Goal: Task Accomplishment & Management: Manage account settings

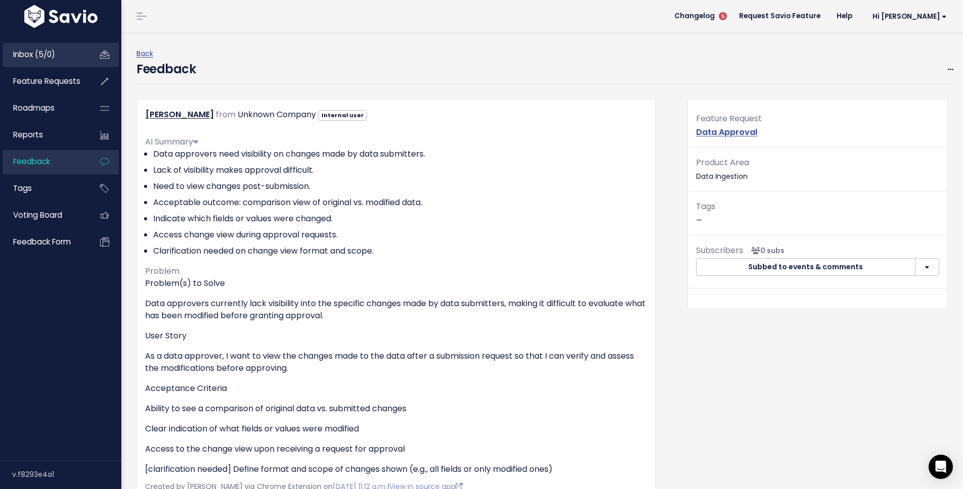
click at [62, 57] on link "Inbox (5/0)" at bounding box center [43, 54] width 81 height 23
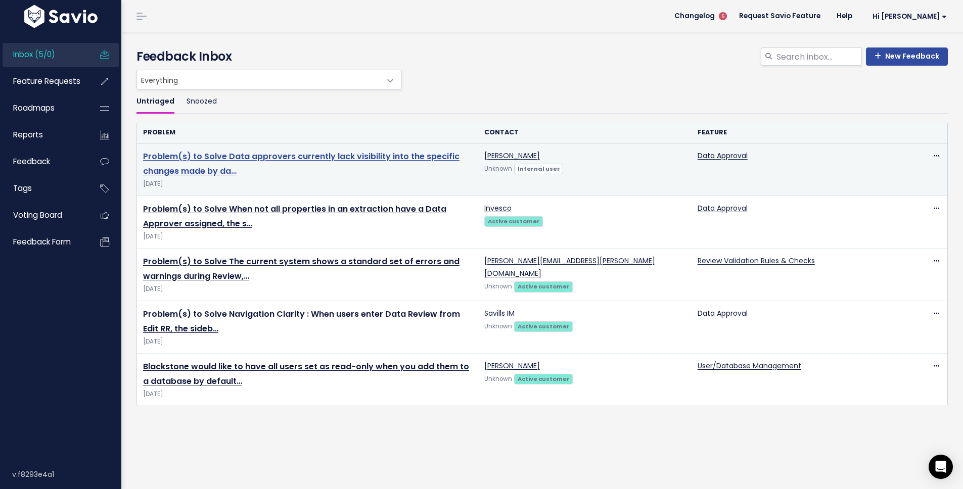
click at [393, 159] on link "Problem(s) to Solve Data approvers currently lack visibility into the specific …" at bounding box center [301, 164] width 316 height 26
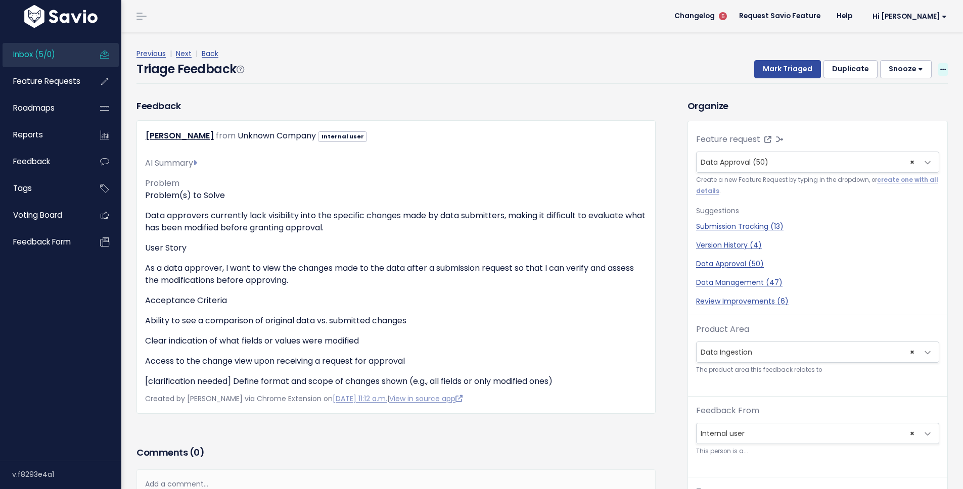
click at [940, 68] on icon at bounding box center [943, 70] width 6 height 7
click at [905, 92] on link "Edit" at bounding box center [902, 97] width 73 height 20
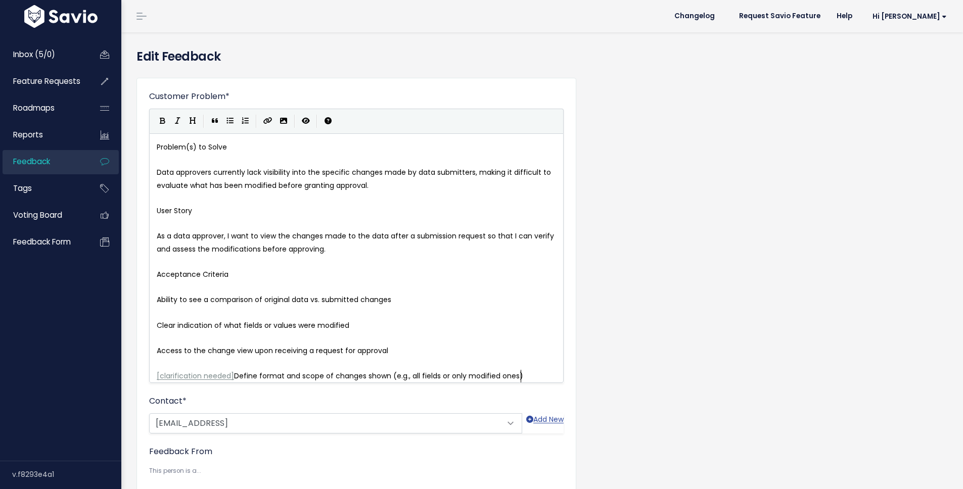
scroll to position [1, 0]
type textarea "Problem(s) to Solve"
drag, startPoint x: 248, startPoint y: 142, endPoint x: 118, endPoint y: 149, distance: 130.1
type textarea "User Story"
drag, startPoint x: 188, startPoint y: 215, endPoint x: 95, endPoint y: 214, distance: 92.5
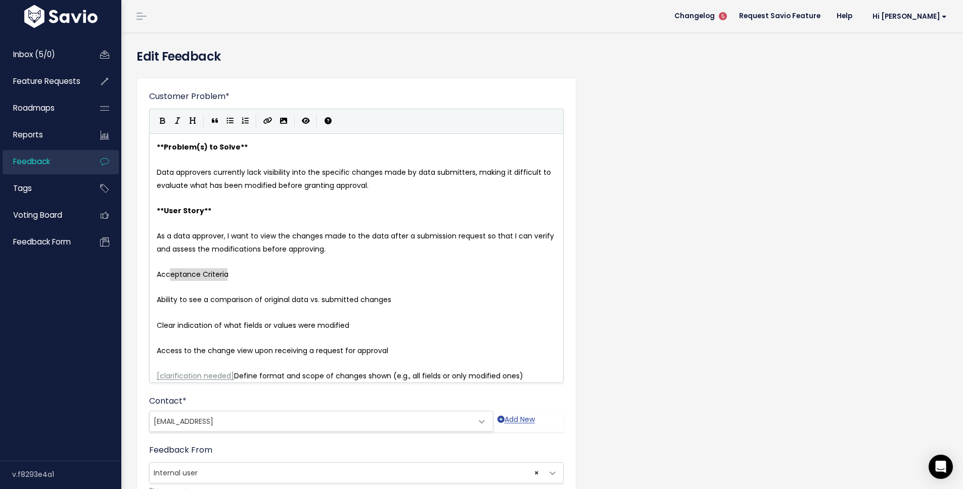
type textarea "Acceptance Criteria"
drag, startPoint x: 234, startPoint y: 273, endPoint x: 127, endPoint y: 272, distance: 106.1
click at [160, 299] on span "Ability to see a comparison of original data vs. submitted changes" at bounding box center [274, 300] width 235 height 10
click at [158, 300] on span "Ability to see a comparison of original data vs. submitted changes" at bounding box center [274, 300] width 235 height 10
type textarea "*"
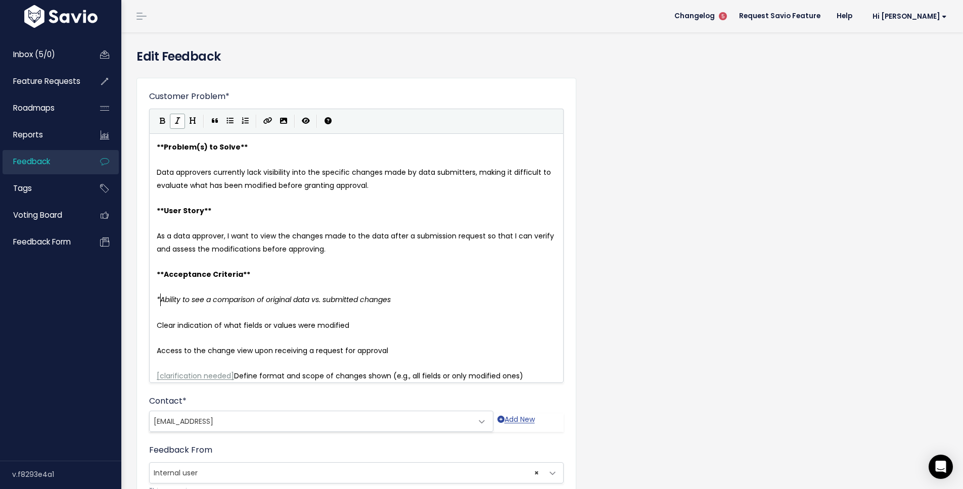
scroll to position [4, 5]
type textarea "*"
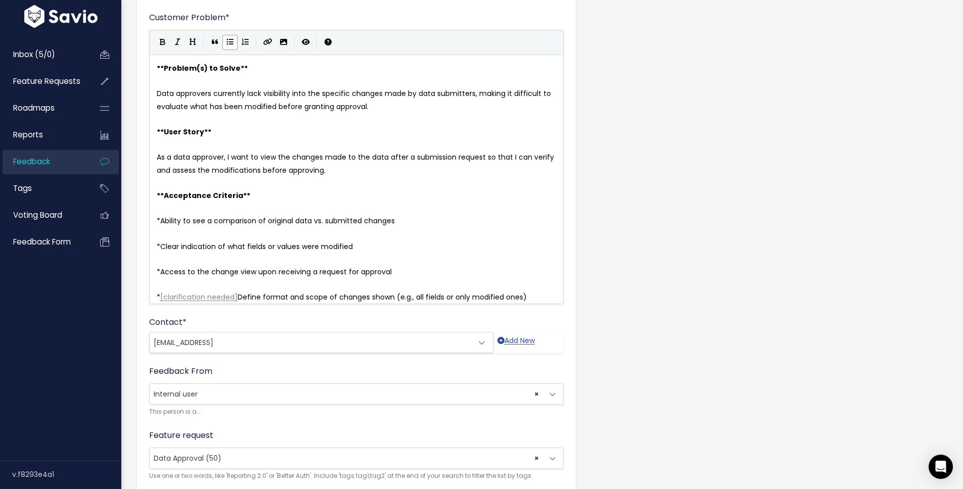
scroll to position [297, 0]
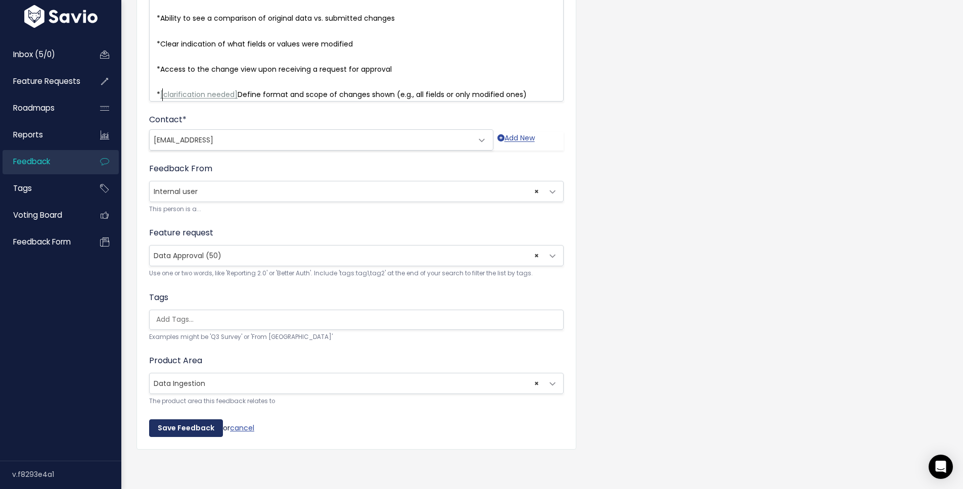
type textarea "*"
click at [200, 420] on input "Save Feedback" at bounding box center [186, 429] width 74 height 18
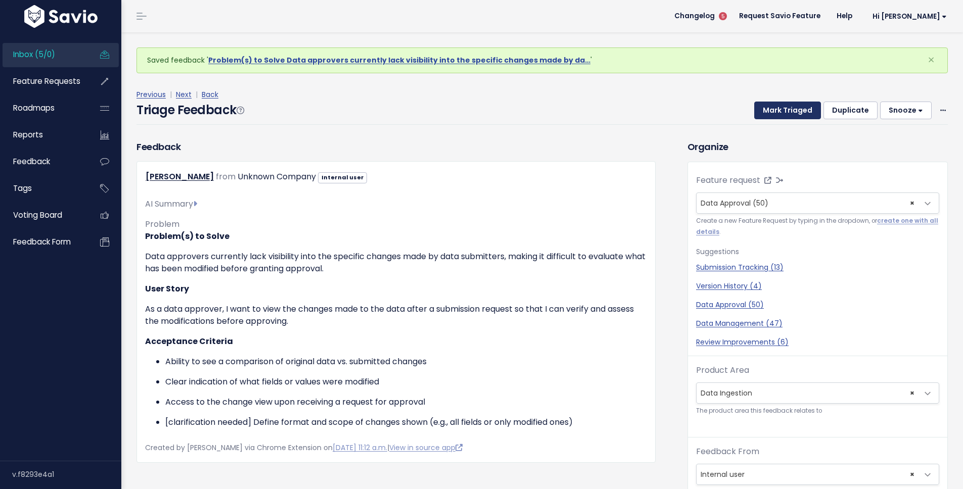
click at [759, 106] on button "Mark Triaged" at bounding box center [787, 111] width 67 height 18
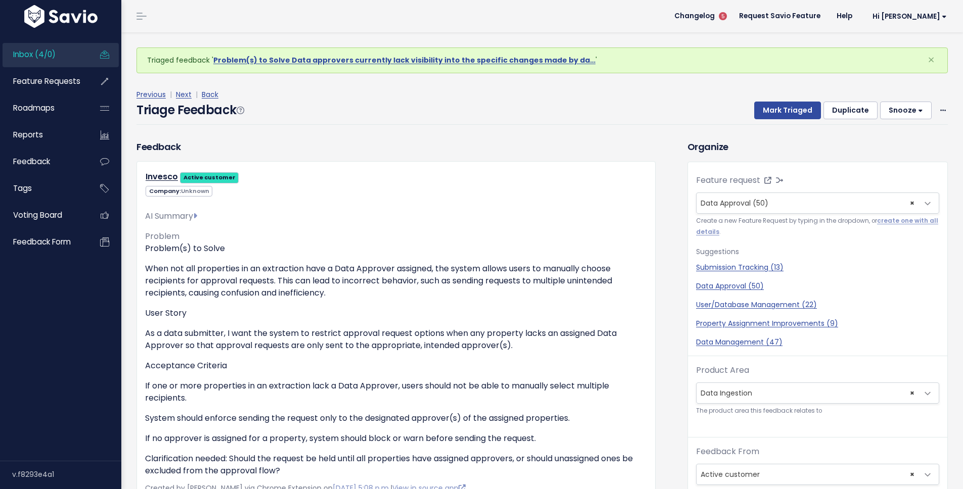
click at [942, 105] on div "Previous | Next | Back Triage Feedback Mark Triaged Duplicate Snooze 1 day 3 da…" at bounding box center [545, 106] width 819 height 36
click at [940, 112] on icon at bounding box center [943, 111] width 6 height 7
click at [878, 131] on link "Edit" at bounding box center [902, 138] width 73 height 20
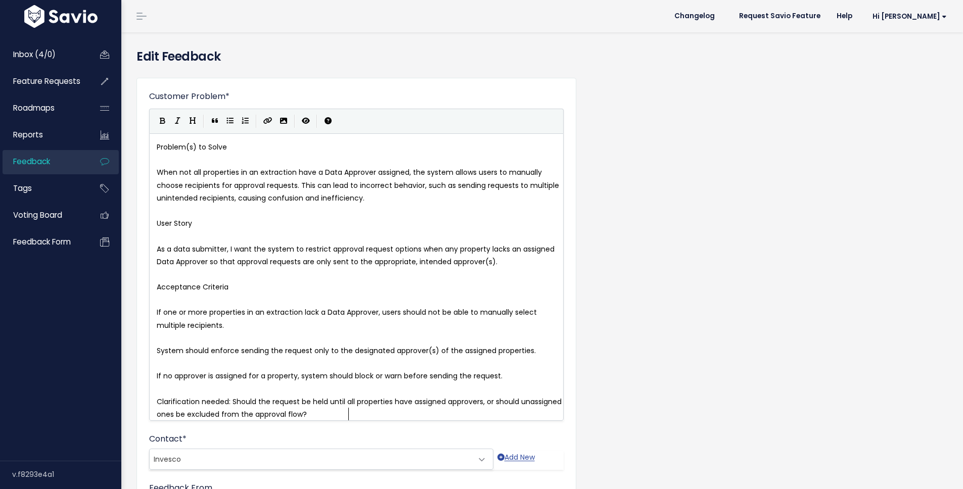
scroll to position [1, 0]
type textarea "Problem(s) to Solve"
drag, startPoint x: 253, startPoint y: 149, endPoint x: 110, endPoint y: 151, distance: 142.5
type textarea "User Story"
drag, startPoint x: 215, startPoint y: 227, endPoint x: 95, endPoint y: 227, distance: 119.8
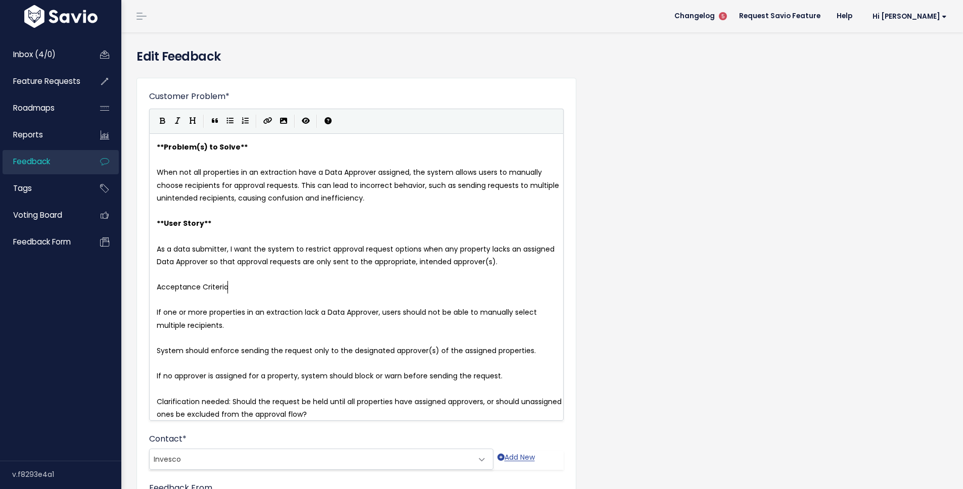
type textarea "Acceptance Criteria"
drag, startPoint x: 230, startPoint y: 286, endPoint x: 113, endPoint y: 283, distance: 116.8
click at [155, 307] on pre "If one or more properties in an extraction lack a Data Approver, users should n…" at bounding box center [360, 318] width 411 height 25
type textarea "*"
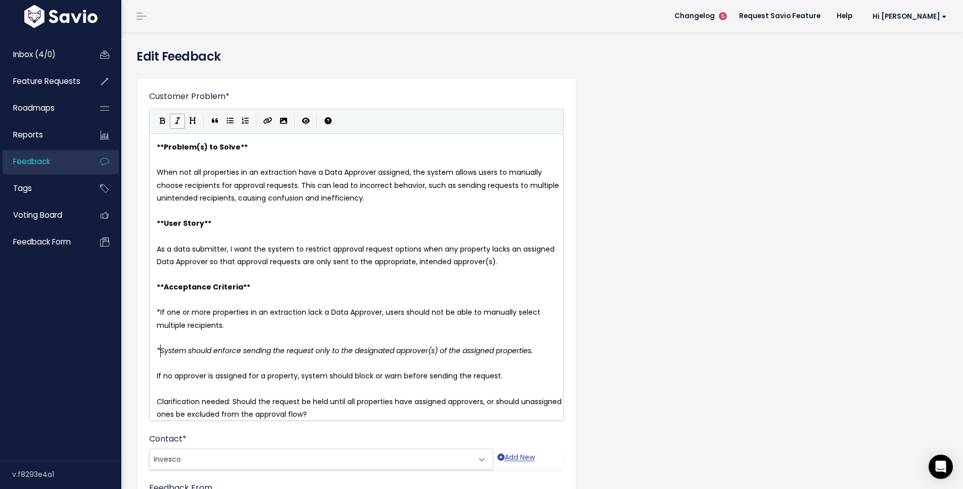
type textarea "*"
click at [155, 372] on pre "If no approver is assigned for a property, system should block or warn before s…" at bounding box center [360, 376] width 411 height 13
type textarea "*"
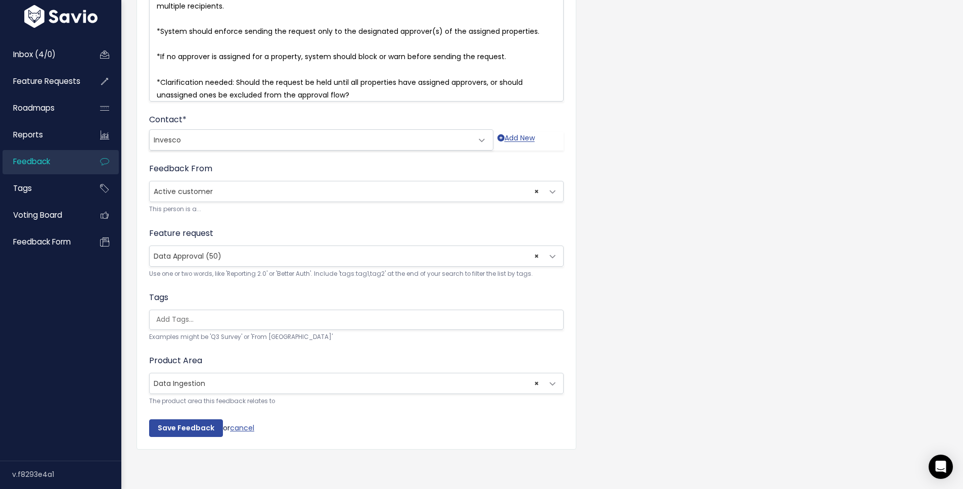
scroll to position [335, 0]
type textarea "*"
click at [198, 420] on input "Save Feedback" at bounding box center [186, 429] width 74 height 18
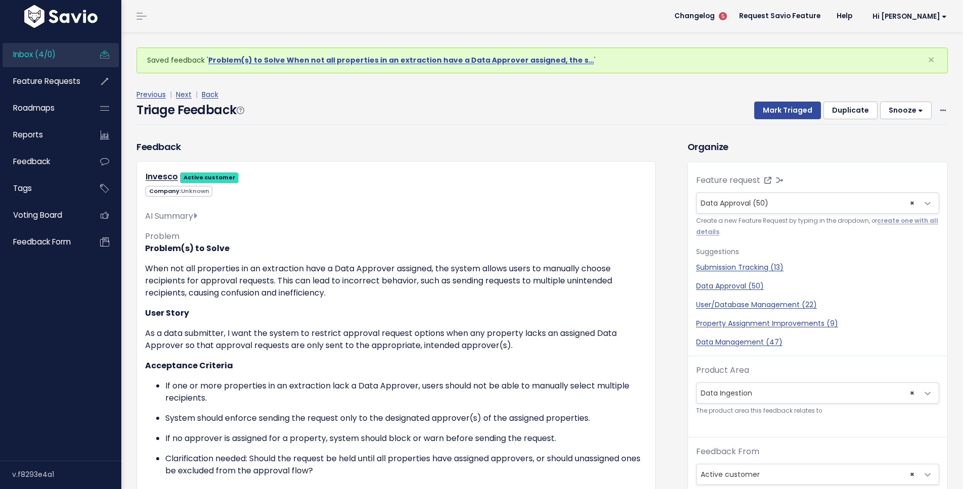
click at [67, 57] on link "Inbox (4/0)" at bounding box center [43, 54] width 81 height 23
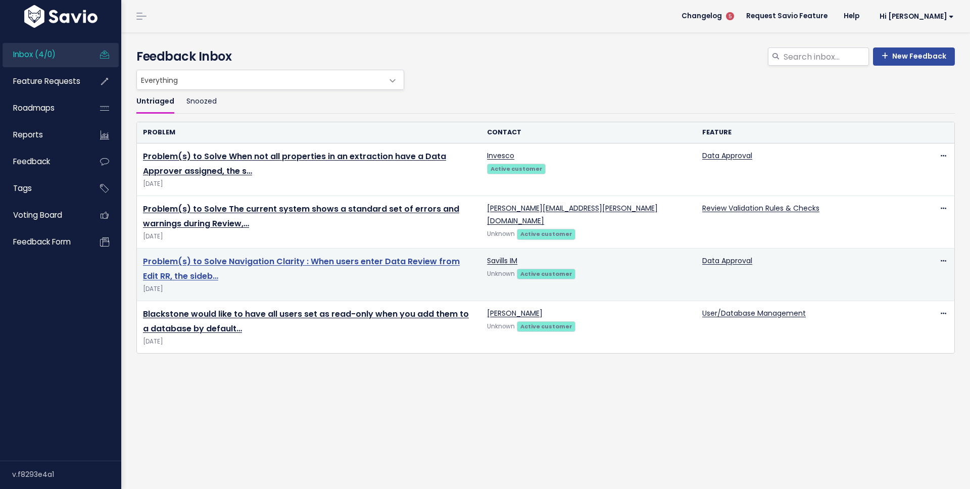
click at [415, 266] on link "Problem(s) to Solve Navigation Clarity : When users enter Data Review from Edit…" at bounding box center [301, 269] width 317 height 26
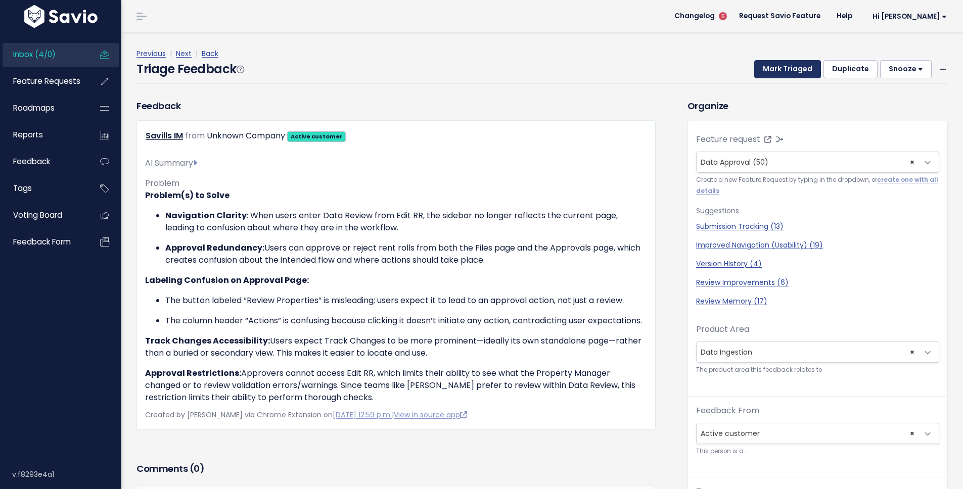
click at [760, 66] on button "Mark Triaged" at bounding box center [787, 69] width 67 height 18
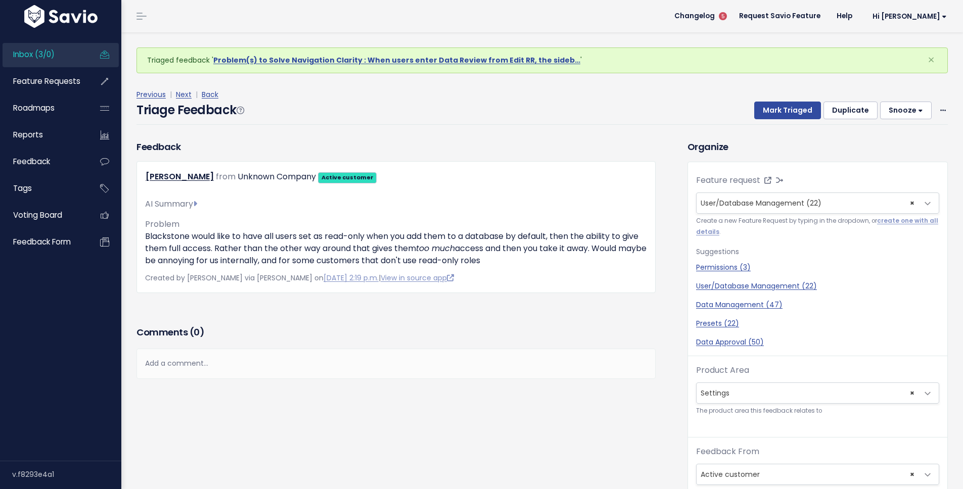
click at [55, 55] on span "Inbox (3/0)" at bounding box center [33, 54] width 41 height 11
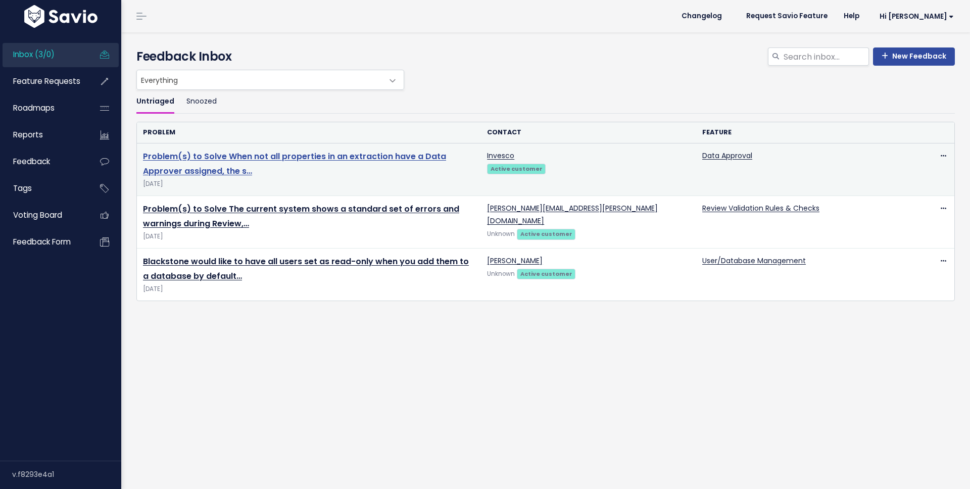
click at [409, 154] on link "Problem(s) to Solve When not all properties in an extraction have a Data Approv…" at bounding box center [294, 164] width 303 height 26
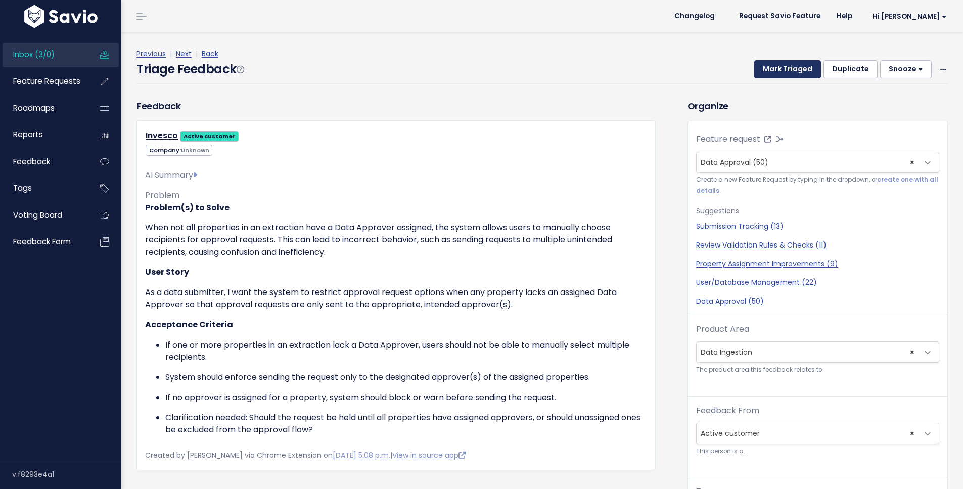
click at [793, 64] on button "Mark Triaged" at bounding box center [787, 69] width 67 height 18
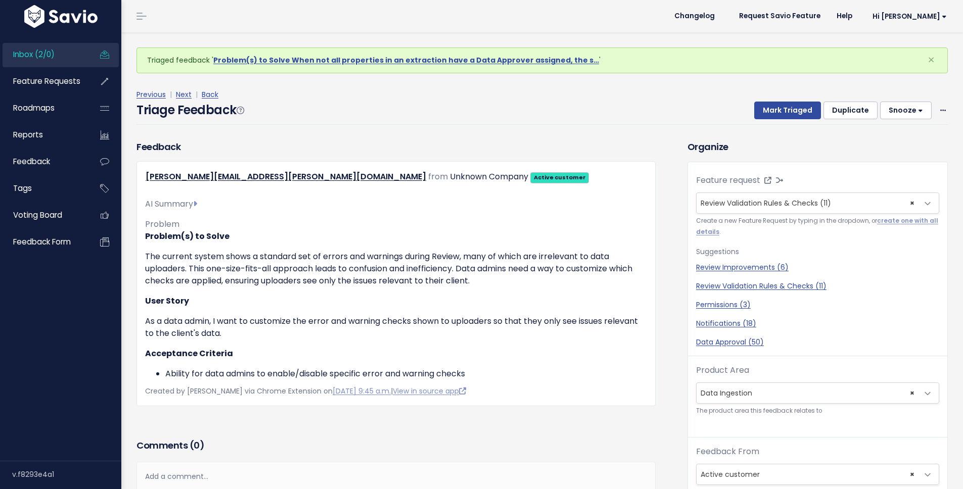
click at [50, 59] on span "Inbox (2/0)" at bounding box center [33, 54] width 41 height 11
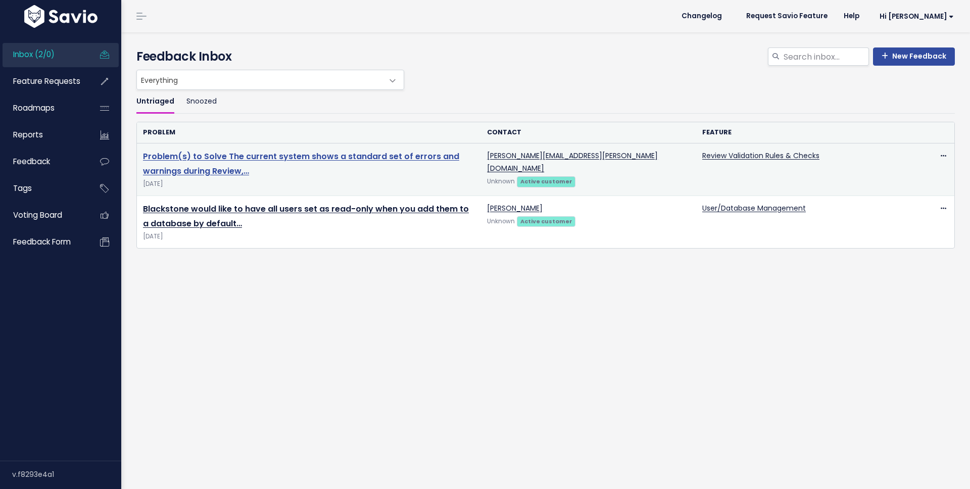
click at [392, 153] on link "Problem(s) to Solve The current system shows a standard set of errors and warni…" at bounding box center [301, 164] width 316 height 26
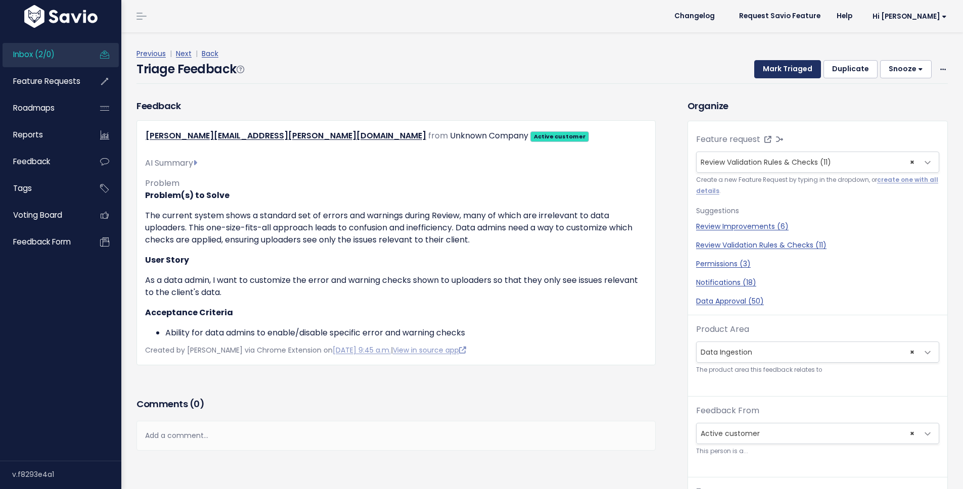
click at [780, 71] on button "Mark Triaged" at bounding box center [787, 69] width 67 height 18
